Goal: Transaction & Acquisition: Purchase product/service

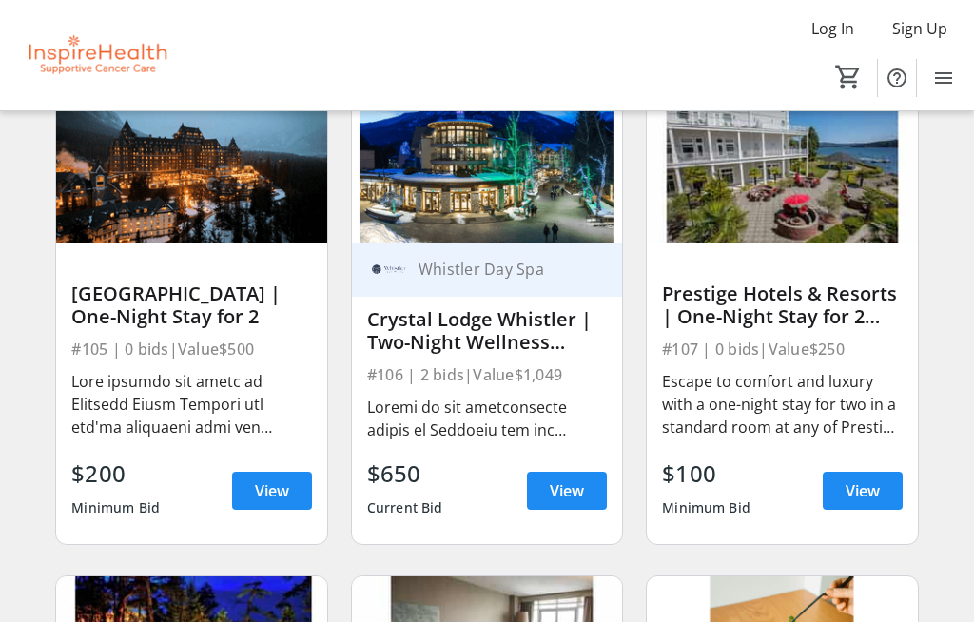
scroll to position [2134, 0]
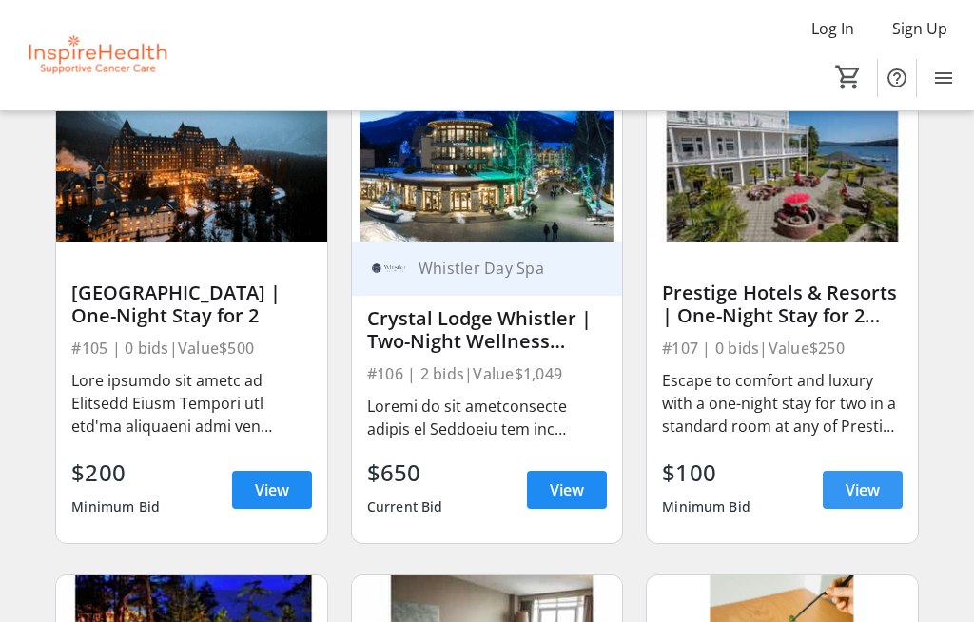
click at [874, 495] on span "View" at bounding box center [863, 489] width 34 height 23
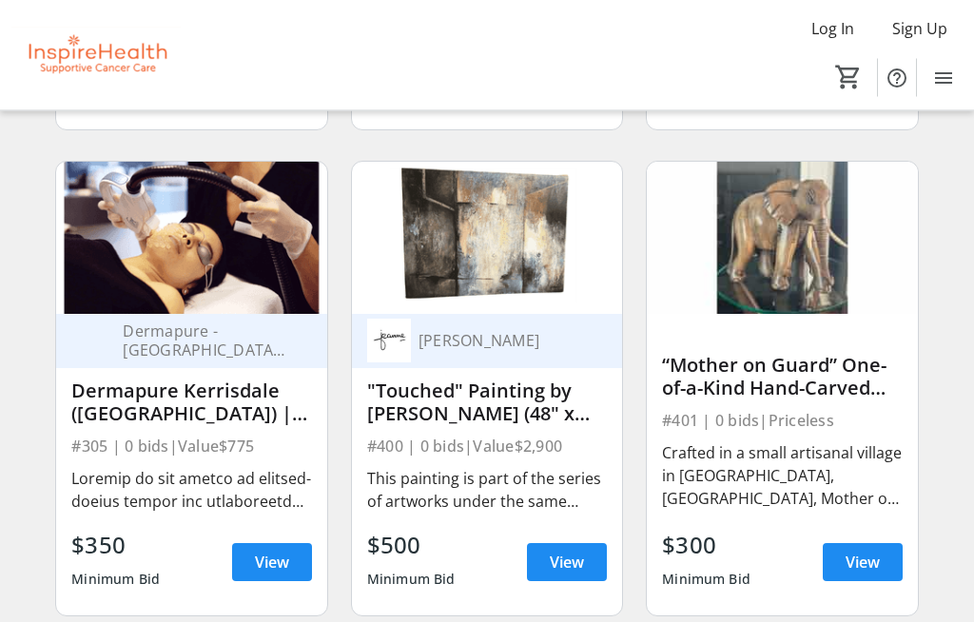
scroll to position [8376, 0]
click at [570, 564] on span "View" at bounding box center [567, 562] width 34 height 23
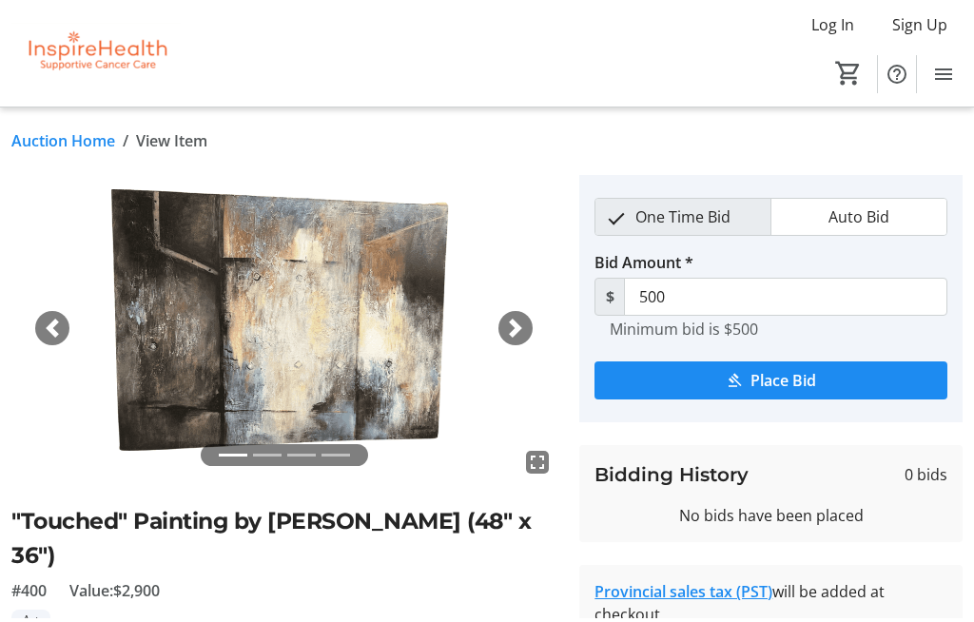
scroll to position [16, 0]
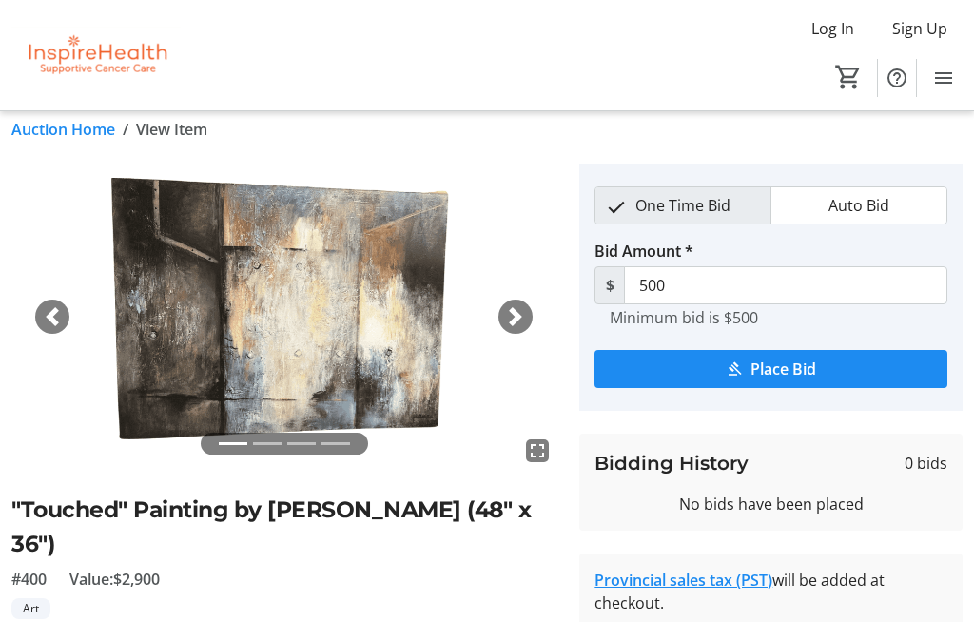
click at [5, 621] on tr-auction-item-ui "fullscreen fullscreen fullscreen fullscreen Previous Next "Touched" Painting by…" at bounding box center [284, 576] width 568 height 825
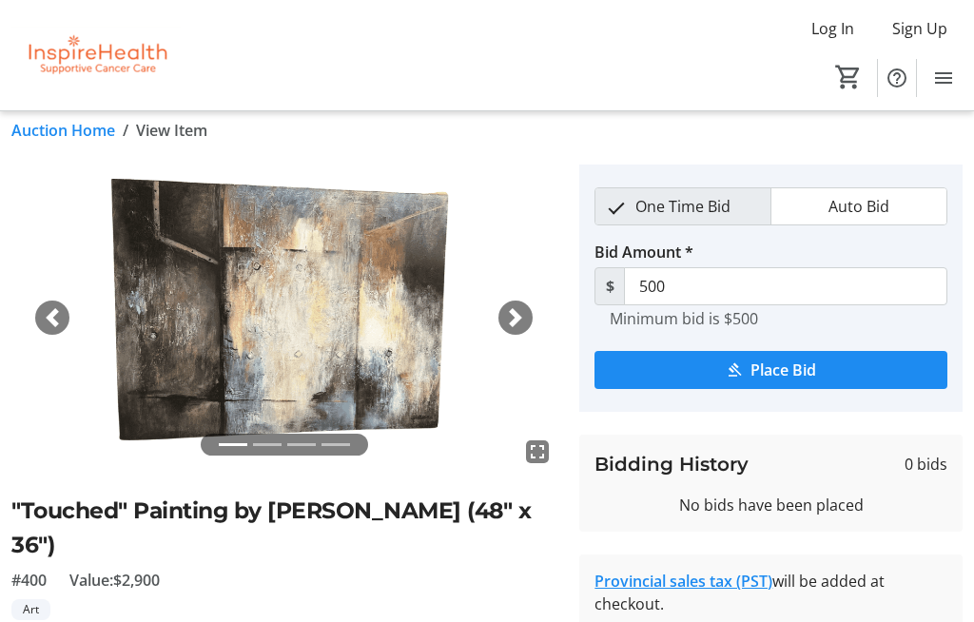
scroll to position [21, 0]
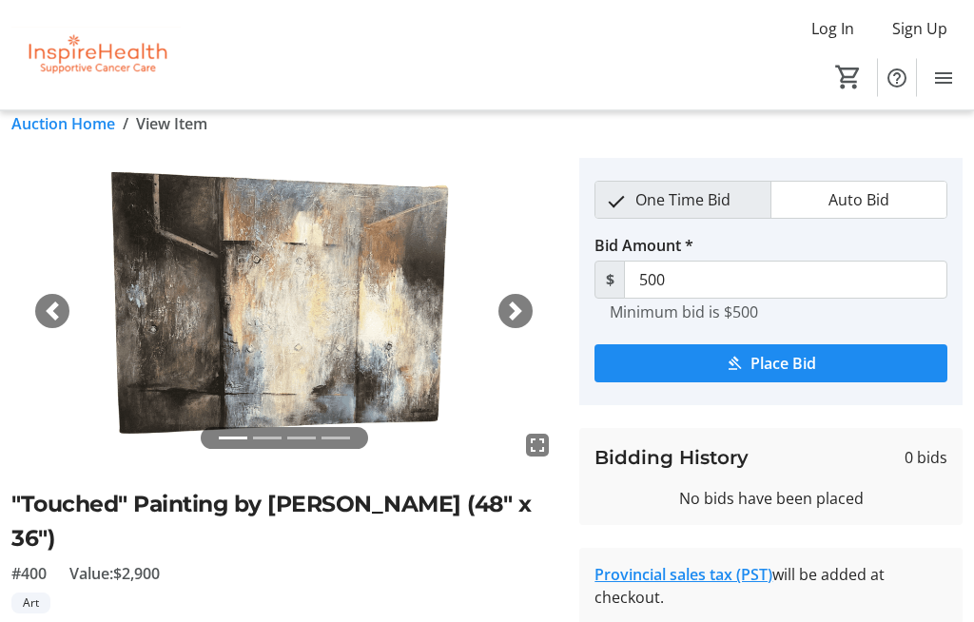
click at [271, 442] on li at bounding box center [267, 439] width 29 height 22
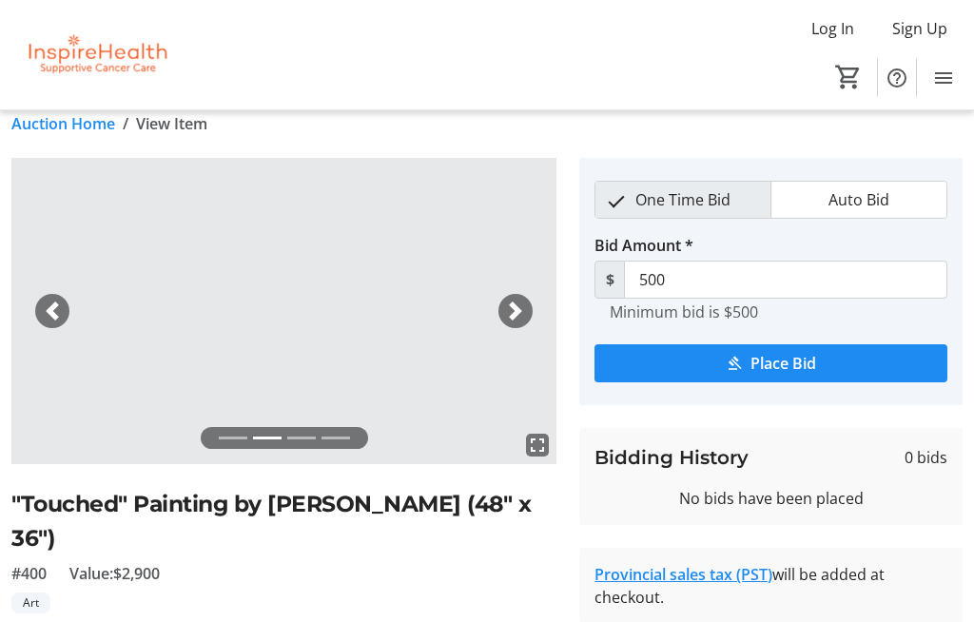
scroll to position [22, 0]
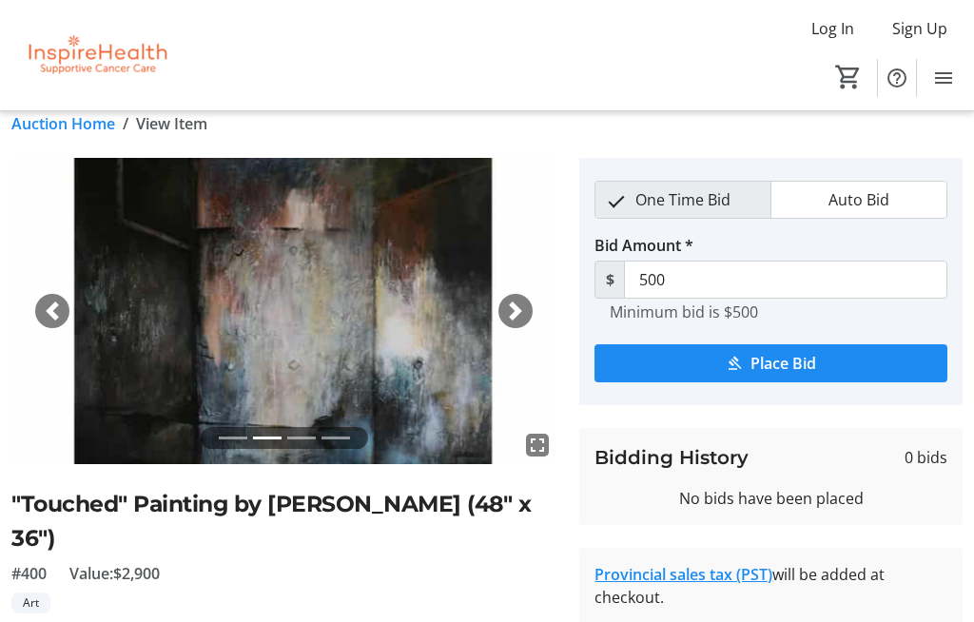
click at [309, 438] on li at bounding box center [301, 438] width 29 height 22
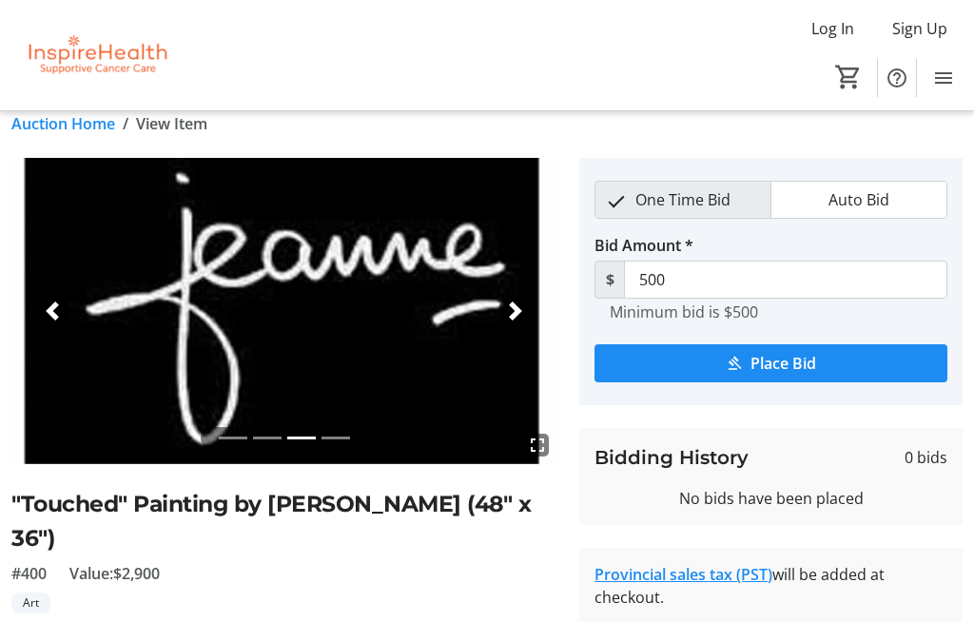
click at [340, 438] on li at bounding box center [336, 438] width 29 height 22
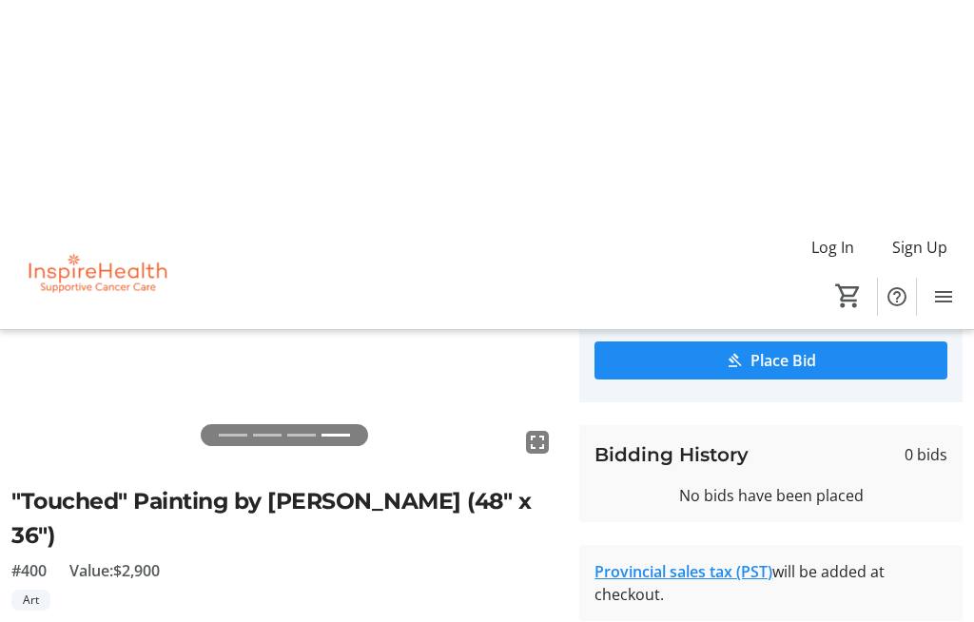
scroll to position [0, 0]
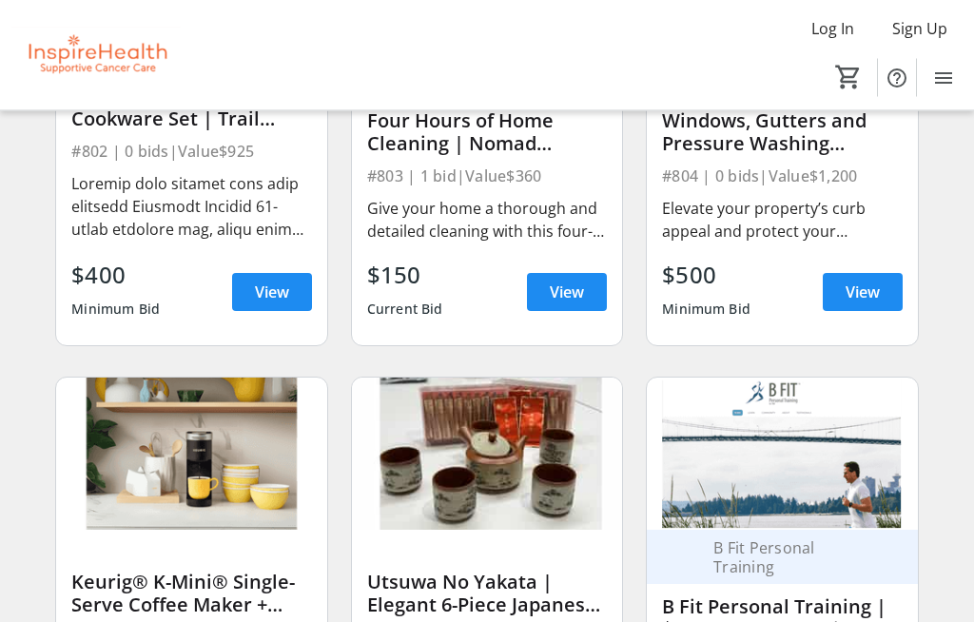
scroll to position [17860, 0]
